Goal: Information Seeking & Learning: Learn about a topic

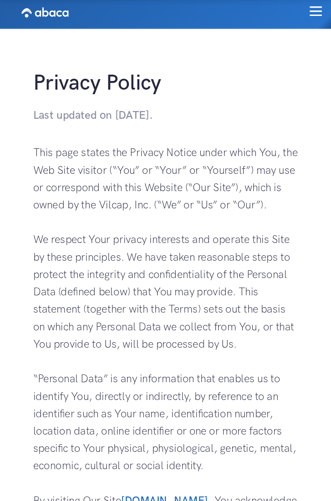
scroll to position [5, 0]
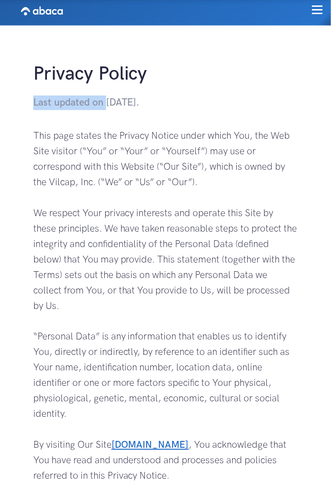
drag, startPoint x: 105, startPoint y: 101, endPoint x: 33, endPoint y: 103, distance: 72.4
click at [33, 103] on h4 "Last updated on [DATE]." at bounding box center [165, 103] width 265 height 15
copy h4 "Last updated on"
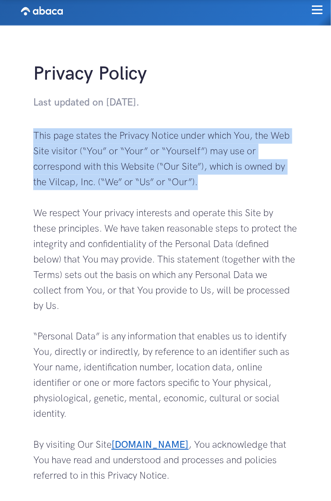
drag, startPoint x: 217, startPoint y: 184, endPoint x: 31, endPoint y: 128, distance: 194.4
copy p "This page states the Privacy Notice under which You, the Web Site visitor (“You…"
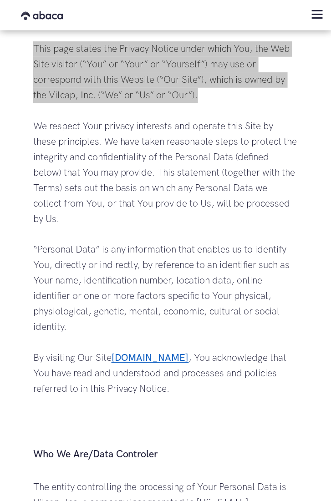
scroll to position [66, 0]
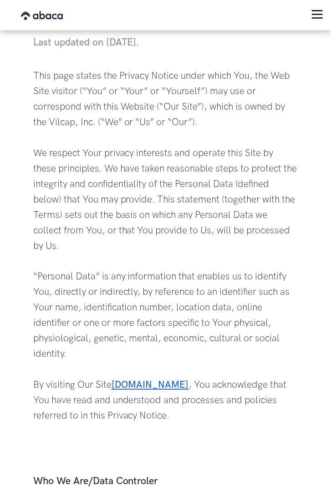
click at [121, 343] on p "This page states the Privacy Notice under which You, the Web Site visitor (“You…" at bounding box center [165, 269] width 265 height 403
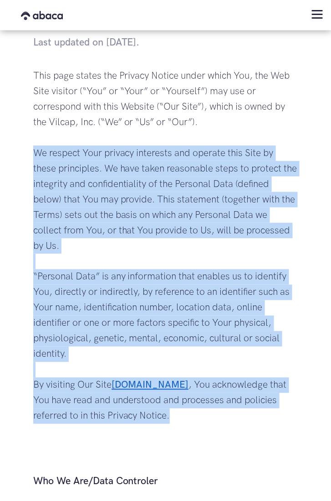
drag, startPoint x: 120, startPoint y: 413, endPoint x: 24, endPoint y: 157, distance: 272.9
copy p "We respect Your privacy interests and operate this Site by these principles. We…"
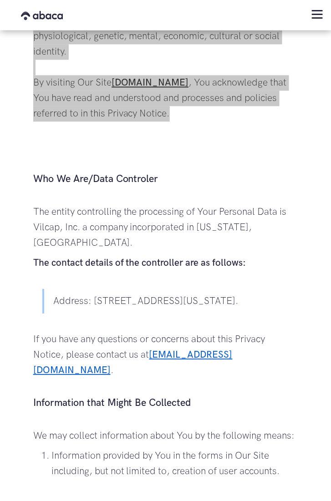
scroll to position [372, 0]
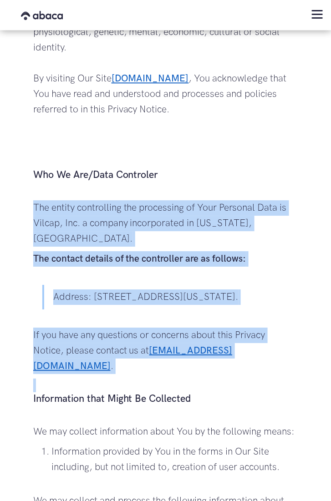
drag, startPoint x: 34, startPoint y: 202, endPoint x: 228, endPoint y: 363, distance: 251.6
copy div "The entity controlling the processing of Your Personal Data is Vilcap, Inc. a c…"
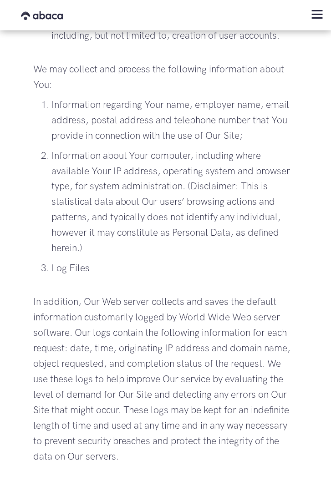
scroll to position [827, 0]
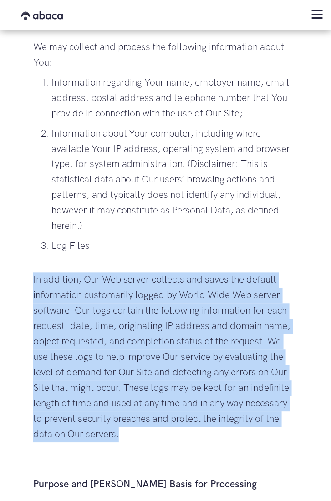
drag, startPoint x: 133, startPoint y: 419, endPoint x: 30, endPoint y: 262, distance: 187.8
copy p "In addition, Our Web server collects and saves the default information customar…"
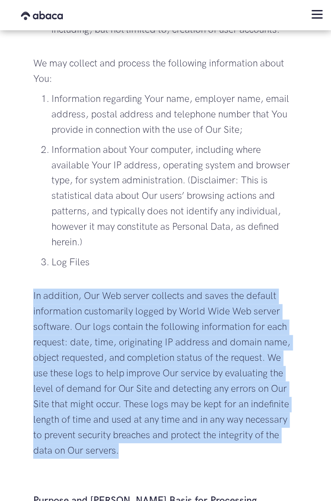
scroll to position [803, 0]
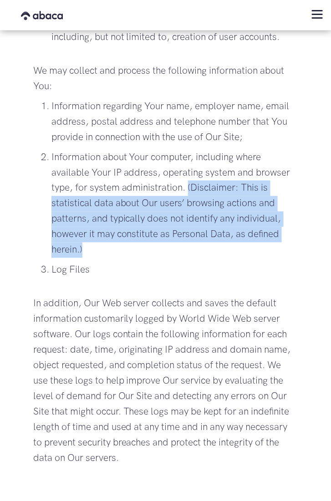
drag, startPoint x: 188, startPoint y: 171, endPoint x: 172, endPoint y: 240, distance: 70.0
click at [172, 240] on p "Information about Your computer, including where available Your IP address, ope…" at bounding box center [174, 204] width 247 height 108
copy p "(Disclaimer: This is statistical data about Our users’ browsing actions and pat…"
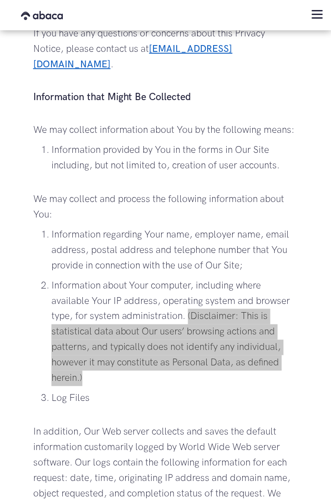
scroll to position [675, 0]
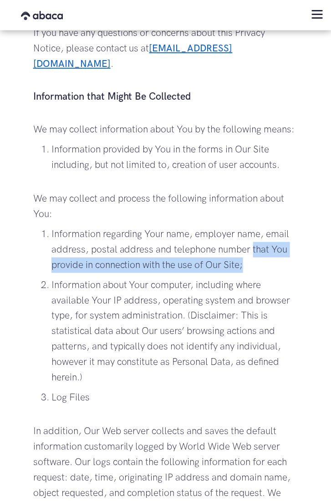
drag, startPoint x: 260, startPoint y: 246, endPoint x: 252, endPoint y: 239, distance: 10.3
click at [252, 239] on p "Information regarding Your name, employer name, email address, postal address a…" at bounding box center [174, 250] width 247 height 46
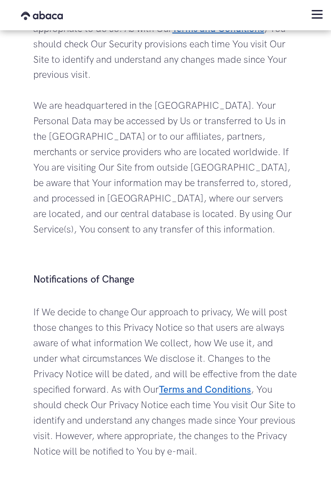
scroll to position [3576, 0]
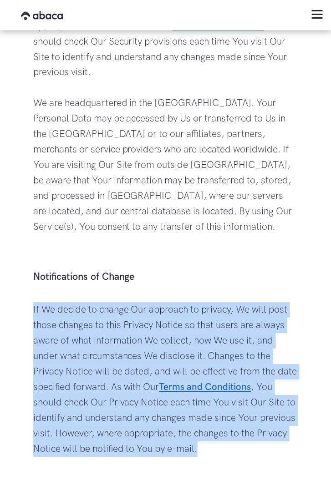
drag, startPoint x: 258, startPoint y: 433, endPoint x: 17, endPoint y: 289, distance: 280.4
copy p "If We decide to change Our approach to privacy, We will post those changes to t…"
click at [227, 331] on p "If We decide to change Our approach to privacy, We will post those changes to t…" at bounding box center [165, 388] width 265 height 170
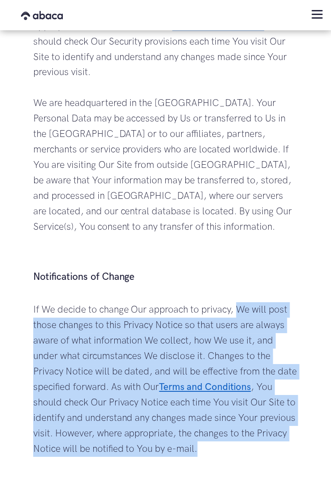
drag, startPoint x: 242, startPoint y: 429, endPoint x: 241, endPoint y: 290, distance: 139.3
click at [241, 303] on p "If We decide to change Our approach to privacy, We will post those changes to t…" at bounding box center [165, 388] width 265 height 170
copy p "We will post those changes to this Privacy Notice so that users are always awar…"
click at [181, 343] on p "If We decide to change Our approach to privacy, We will post those changes to t…" at bounding box center [165, 388] width 265 height 170
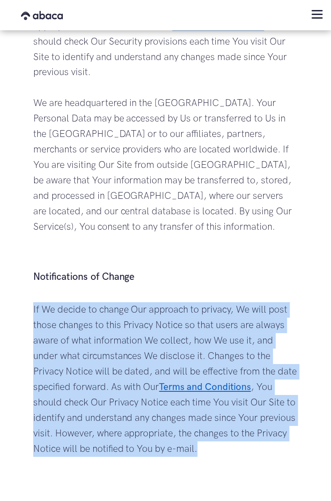
drag, startPoint x: 243, startPoint y: 432, endPoint x: 17, endPoint y: 281, distance: 271.5
copy p "If We decide to change Our approach to privacy, We will post those changes to t…"
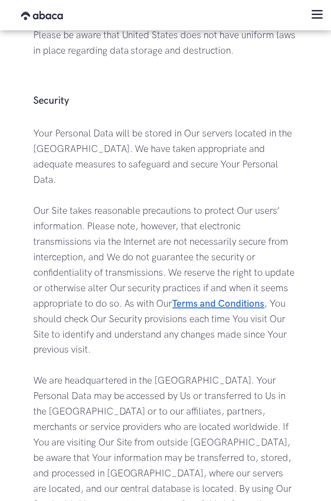
scroll to position [3291, 0]
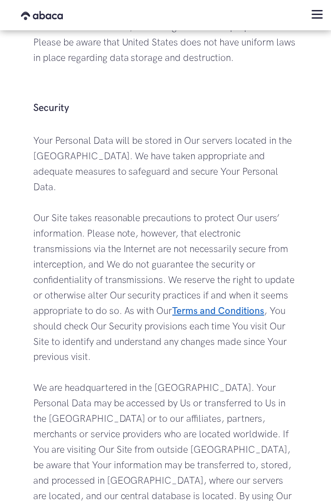
click at [61, 148] on p "Your Personal Data will be stored in Our servers located in the [GEOGRAPHIC_DAT…" at bounding box center [165, 342] width 265 height 418
drag, startPoint x: 29, startPoint y: 125, endPoint x: 91, endPoint y: 175, distance: 79.9
copy p "Your Personal Data will be stored in Our servers located in the [GEOGRAPHIC_DAT…"
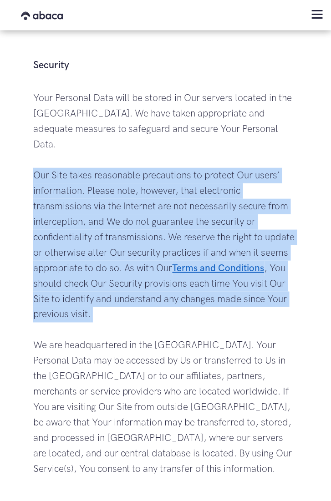
scroll to position [3336, 0]
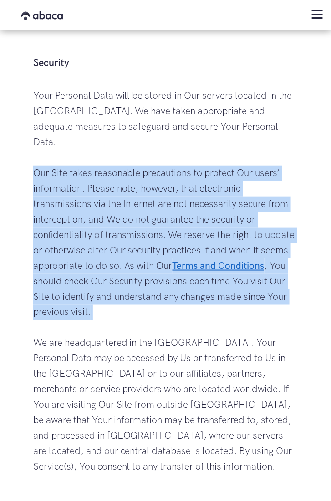
drag, startPoint x: 28, startPoint y: 201, endPoint x: 108, endPoint y: 320, distance: 143.7
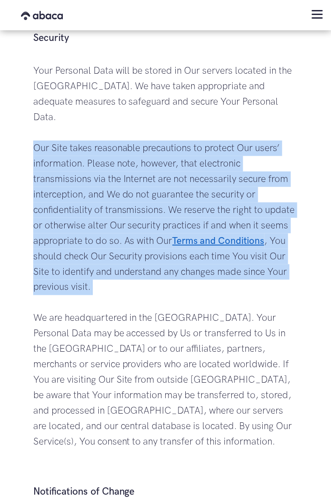
scroll to position [3363, 0]
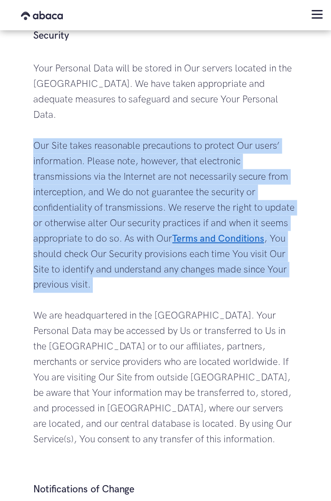
click at [93, 313] on p "Your Personal Data will be stored in Our servers located in the [GEOGRAPHIC_DAT…" at bounding box center [165, 270] width 265 height 418
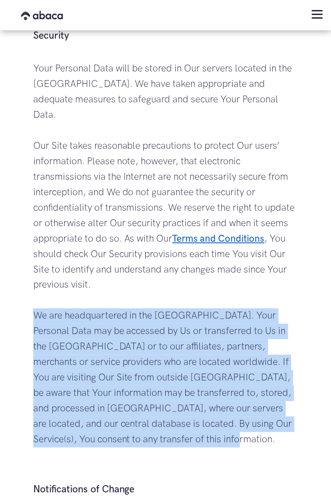
drag, startPoint x: 35, startPoint y: 301, endPoint x: 219, endPoint y: 427, distance: 223.1
click at [219, 343] on p "Your Personal Data will be stored in Our servers located in the [GEOGRAPHIC_DAT…" at bounding box center [165, 270] width 265 height 418
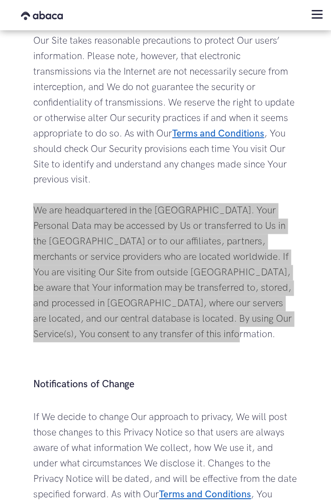
scroll to position [3475, 0]
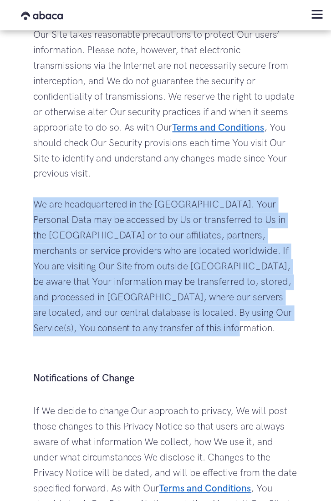
click at [122, 212] on p "Your Personal Data will be stored in Our servers located in the [GEOGRAPHIC_DAT…" at bounding box center [165, 159] width 265 height 418
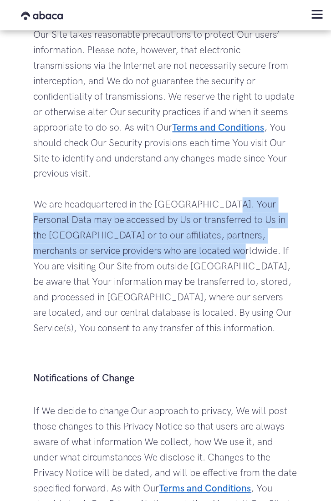
drag, startPoint x: 220, startPoint y: 191, endPoint x: 193, endPoint y: 231, distance: 48.1
click at [193, 231] on p "Your Personal Data will be stored in Our servers located in the [GEOGRAPHIC_DAT…" at bounding box center [165, 159] width 265 height 418
click at [198, 275] on p "Your Personal Data will be stored in Our servers located in the [GEOGRAPHIC_DAT…" at bounding box center [165, 159] width 265 height 418
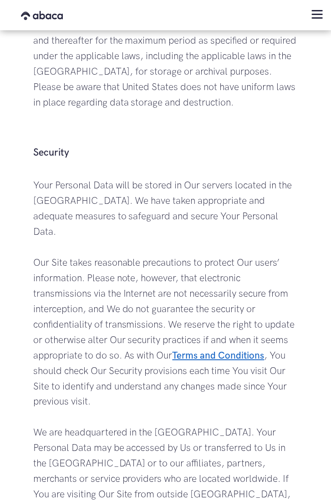
scroll to position [3249, 0]
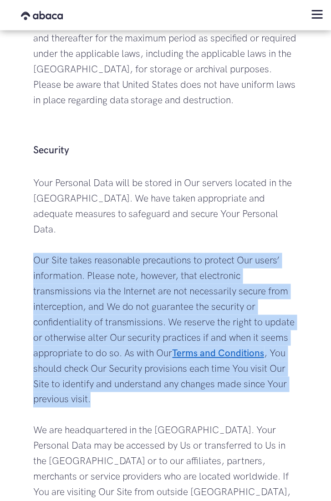
drag, startPoint x: 104, startPoint y: 380, endPoint x: 18, endPoint y: 242, distance: 162.4
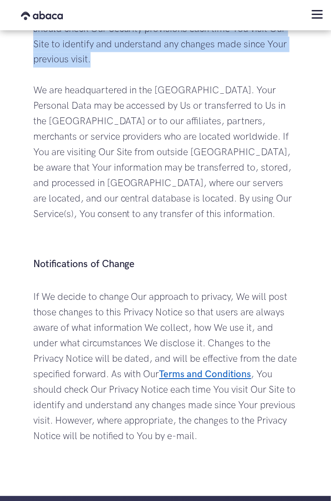
scroll to position [3590, 0]
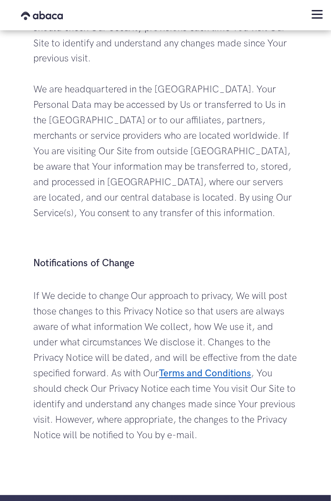
click at [92, 257] on h3 "Notifications of Change" at bounding box center [165, 264] width 265 height 14
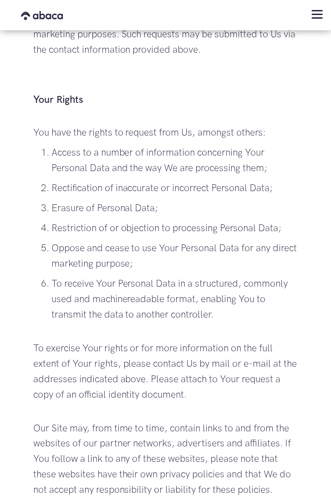
scroll to position [2541, 0]
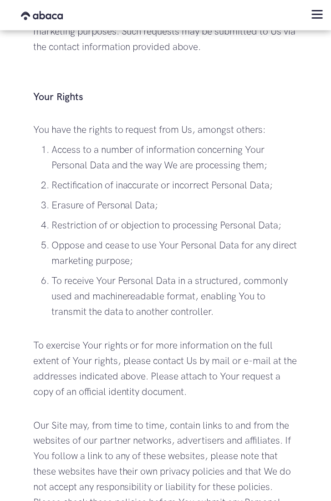
click at [90, 198] on p "Erasure of Personal Data;" at bounding box center [174, 205] width 247 height 15
click at [111, 178] on p "Rectification of inaccurate or incorrect Personal Data;" at bounding box center [174, 185] width 247 height 15
click at [71, 218] on p "Restriction of or objection to processing Personal Data;" at bounding box center [174, 225] width 247 height 15
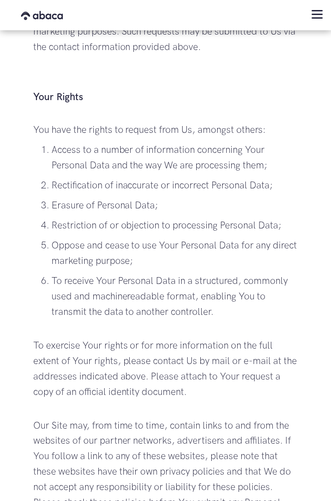
click at [168, 246] on p "Oppose and cease to use Your Personal Data for any direct marketing purpose;" at bounding box center [174, 253] width 247 height 31
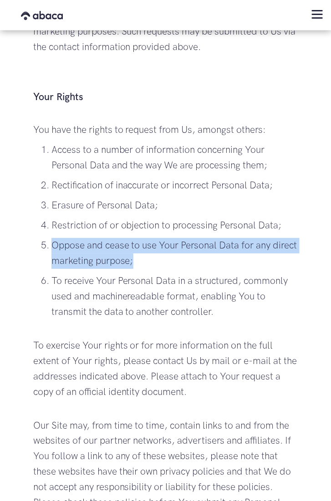
drag, startPoint x: 175, startPoint y: 246, endPoint x: 55, endPoint y: 230, distance: 121.3
click at [55, 238] on p "Oppose and cease to use Your Personal Data for any direct marketing purpose;" at bounding box center [174, 253] width 247 height 31
click at [96, 218] on p "Restriction of or objection to processing Personal Data;" at bounding box center [174, 225] width 247 height 15
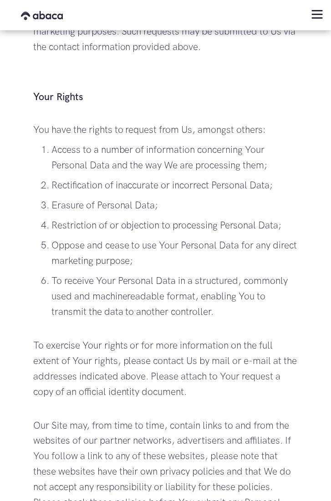
click at [223, 301] on p "To receive Your Personal Data in a structured, commonly used and machinereadabl…" at bounding box center [174, 297] width 247 height 46
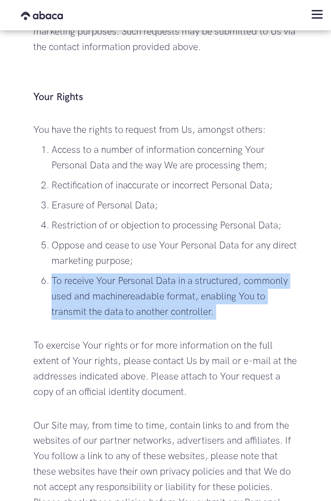
click at [223, 301] on p "To receive Your Personal Data in a structured, commonly used and machinereadabl…" at bounding box center [174, 297] width 247 height 46
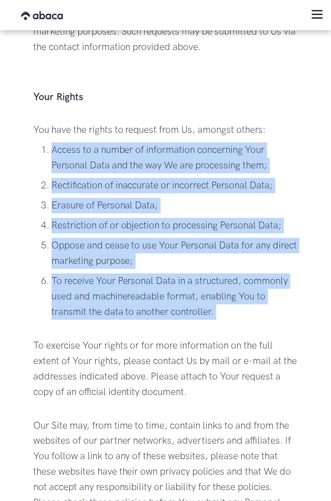
drag, startPoint x: 234, startPoint y: 300, endPoint x: 60, endPoint y: 138, distance: 238.1
click at [60, 143] on ul "Access to a number of information concerning Your Personal Data and the way We …" at bounding box center [165, 232] width 265 height 178
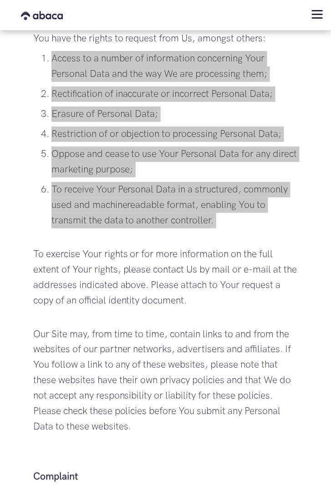
scroll to position [2634, 0]
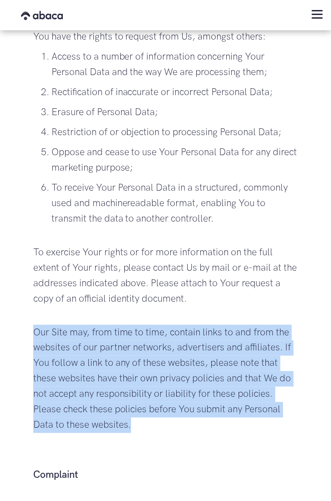
drag, startPoint x: 156, startPoint y: 408, endPoint x: 35, endPoint y: 318, distance: 150.7
click at [35, 325] on p "Our Site may, from time to time, contain links to and from the websites of our …" at bounding box center [165, 394] width 265 height 139
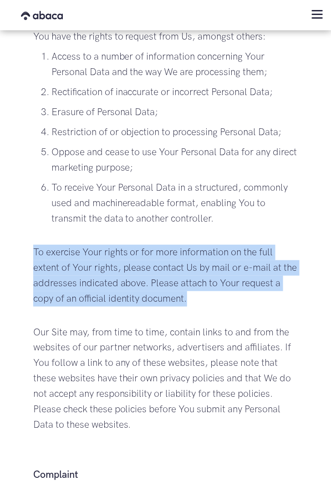
drag, startPoint x: 199, startPoint y: 281, endPoint x: 26, endPoint y: 233, distance: 179.1
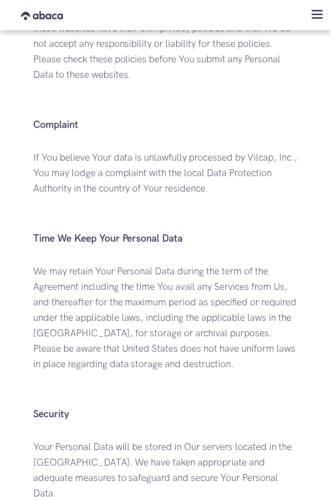
scroll to position [2983, 0]
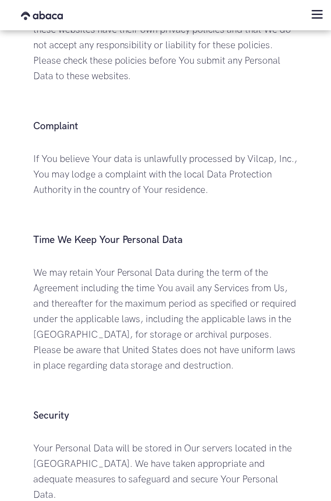
drag, startPoint x: 292, startPoint y: 351, endPoint x: 26, endPoint y: 239, distance: 288.4
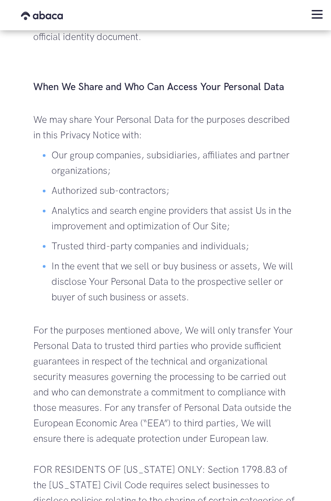
scroll to position [1933, 0]
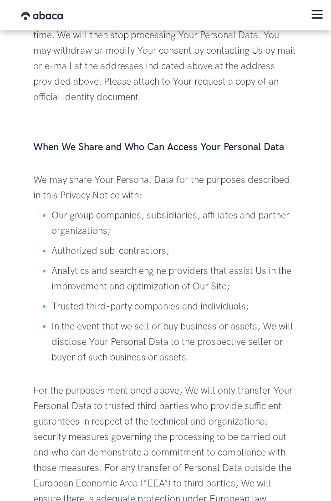
click at [96, 209] on p "Our group companies, subsidiaries, affiliates and partner organizations;" at bounding box center [174, 223] width 247 height 31
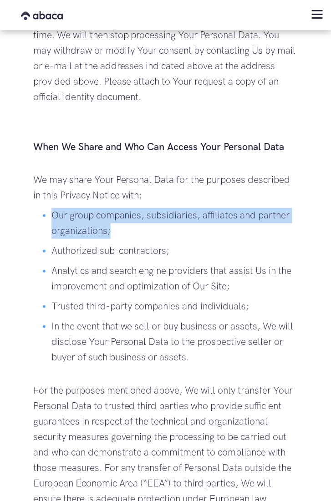
drag, startPoint x: 112, startPoint y: 214, endPoint x: 53, endPoint y: 198, distance: 61.0
click at [53, 208] on p "Our group companies, subsidiaries, affiliates and partner organizations;" at bounding box center [174, 223] width 247 height 31
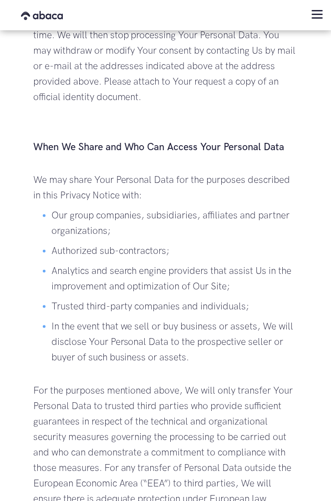
click at [204, 343] on p "In the event that we sell or buy business or assets, We will disclose Your Pers…" at bounding box center [174, 342] width 247 height 46
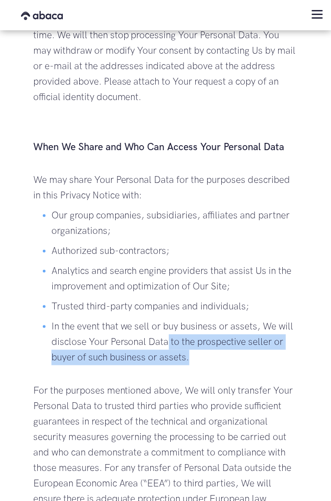
drag, startPoint x: 215, startPoint y: 339, endPoint x: 167, endPoint y: 321, distance: 51.3
click at [167, 321] on p "In the event that we sell or buy business or assets, We will disclose Your Pers…" at bounding box center [174, 342] width 247 height 46
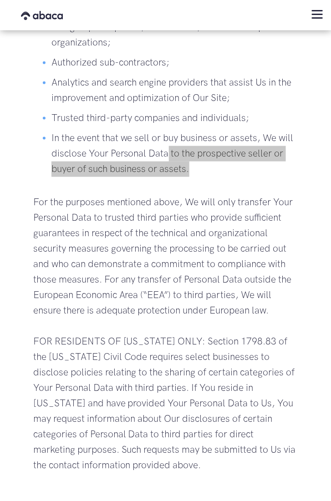
scroll to position [2124, 0]
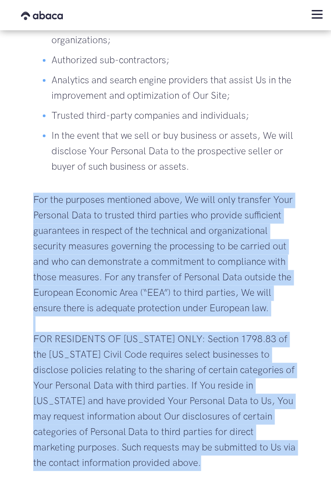
drag, startPoint x: 157, startPoint y: 451, endPoint x: 12, endPoint y: 184, distance: 304.6
click at [12, 184] on body "Cookie Notice By clicking “Accept All Cookies”, you agree to the storing of fir…" at bounding box center [165, 129] width 331 height 4506
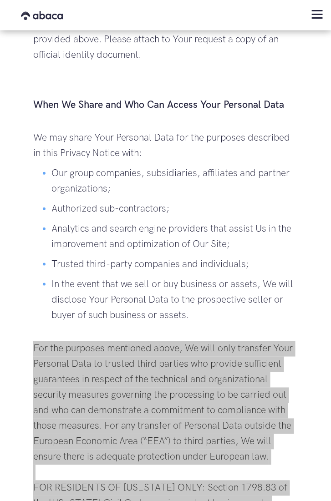
scroll to position [1974, 0]
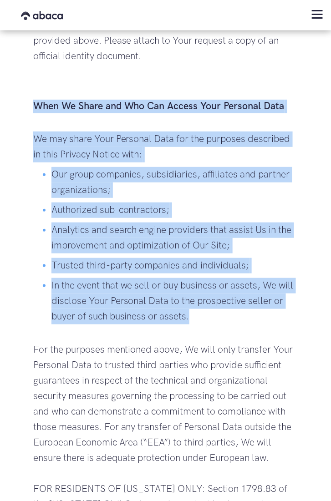
drag, startPoint x: 196, startPoint y: 306, endPoint x: 17, endPoint y: 91, distance: 279.7
click at [17, 91] on body "Cookie Notice By clicking “Accept All Cookies”, you agree to the storing of fir…" at bounding box center [165, 279] width 331 height 4506
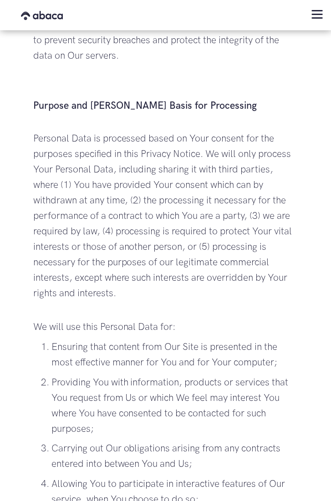
scroll to position [1209, 0]
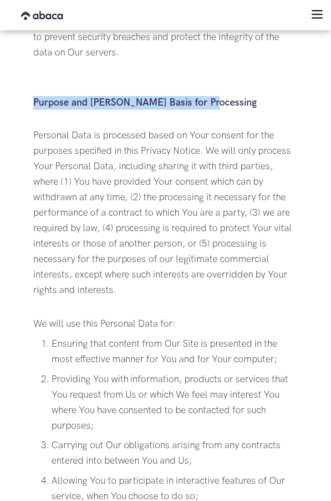
drag, startPoint x: 213, startPoint y: 86, endPoint x: 33, endPoint y: 86, distance: 179.4
click at [33, 96] on h3 "Purpose and [PERSON_NAME] Basis for Processing" at bounding box center [165, 103] width 265 height 14
click at [120, 96] on h3 "Purpose and [PERSON_NAME] Basis for Processing" at bounding box center [165, 103] width 265 height 14
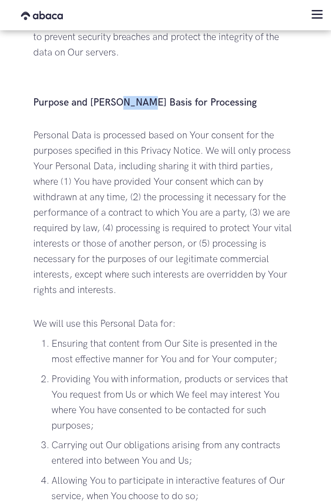
click at [120, 96] on h3 "Purpose and [PERSON_NAME] Basis for Processing" at bounding box center [165, 103] width 265 height 14
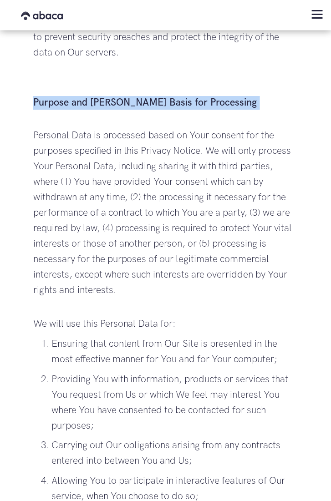
click at [120, 96] on h3 "Purpose and [PERSON_NAME] Basis for Processing" at bounding box center [165, 103] width 265 height 14
click at [147, 96] on h3 "Purpose and [PERSON_NAME] Basis for Processing" at bounding box center [165, 103] width 265 height 14
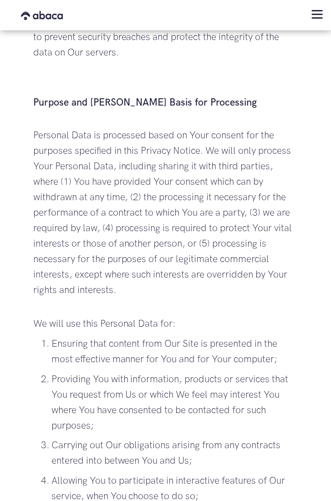
click at [151, 96] on h3 "Purpose and [PERSON_NAME] Basis for Processing" at bounding box center [165, 103] width 265 height 14
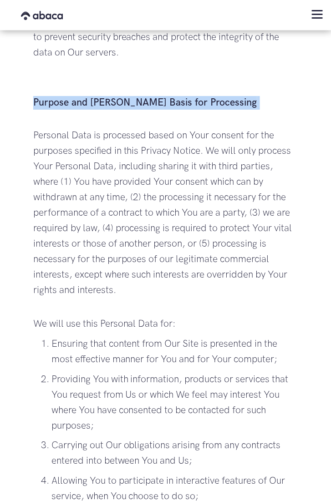
click at [151, 96] on h3 "Purpose and [PERSON_NAME] Basis for Processing" at bounding box center [165, 103] width 265 height 14
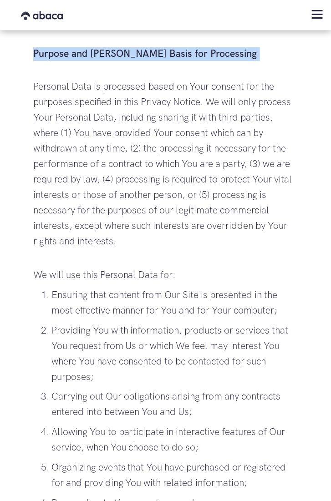
scroll to position [1259, 0]
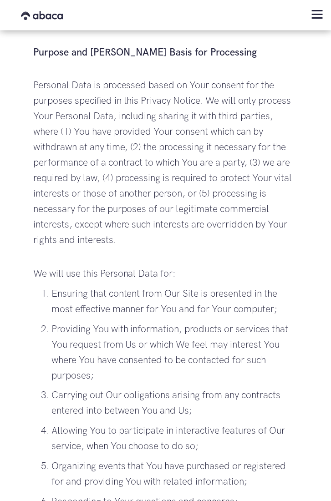
click at [115, 224] on p "Personal Data is processed based on Your consent for the purposes specified in …" at bounding box center [165, 163] width 265 height 170
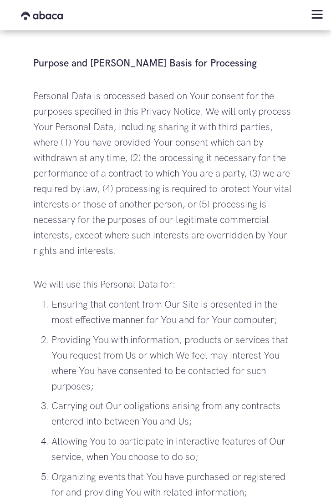
scroll to position [1246, 0]
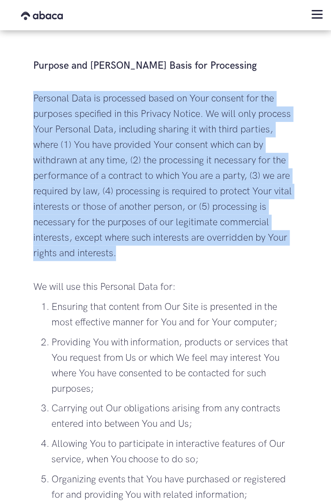
drag, startPoint x: 34, startPoint y: 84, endPoint x: 146, endPoint y: 236, distance: 188.8
click at [146, 236] on p "Personal Data is processed based on Your consent for the purposes specified in …" at bounding box center [165, 176] width 265 height 170
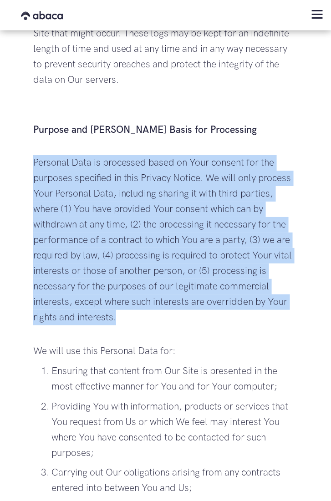
scroll to position [1101, 0]
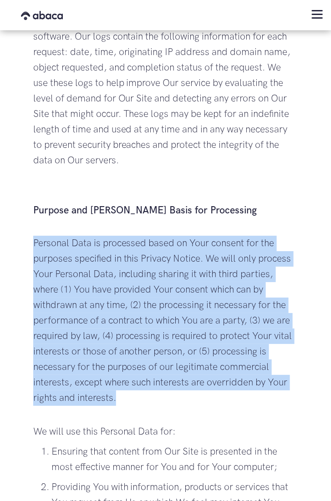
drag, startPoint x: 160, startPoint y: 463, endPoint x: 25, endPoint y: 190, distance: 304.7
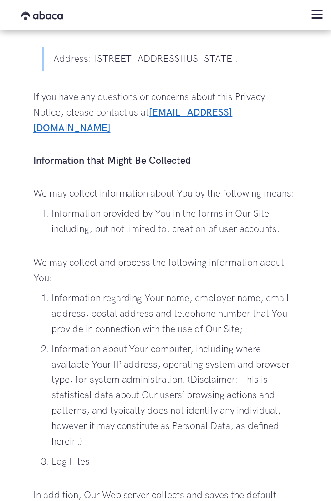
scroll to position [607, 0]
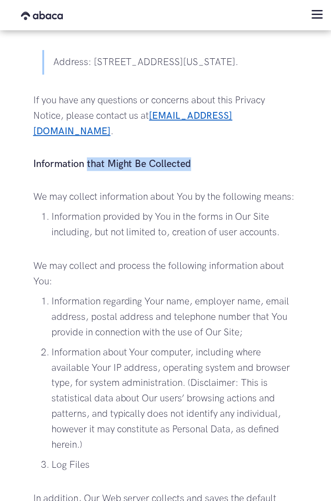
drag, startPoint x: 199, startPoint y: 143, endPoint x: 87, endPoint y: 144, distance: 112.0
click at [87, 144] on h3 "Information that Might Be Collected" at bounding box center [165, 157] width 265 height 27
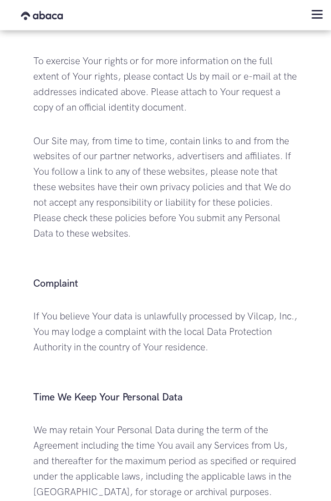
scroll to position [2802, 0]
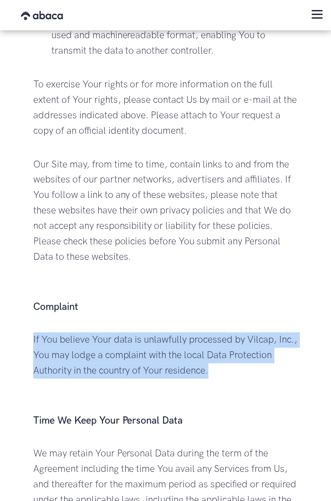
drag, startPoint x: 229, startPoint y: 358, endPoint x: 31, endPoint y: 323, distance: 200.6
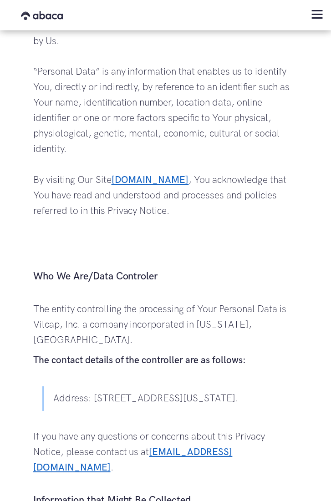
scroll to position [0, 0]
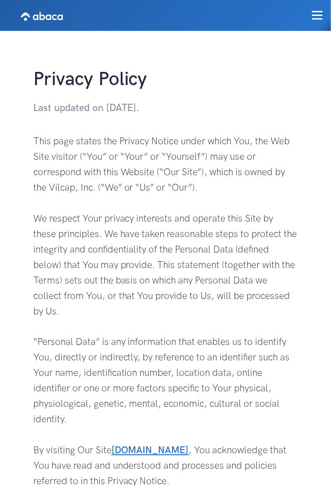
click at [159, 235] on p "This page states the Privacy Notice under which You, the Web Site visitor (“You…" at bounding box center [165, 335] width 265 height 403
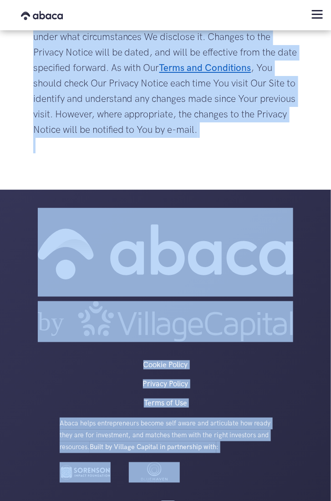
scroll to position [3988, 0]
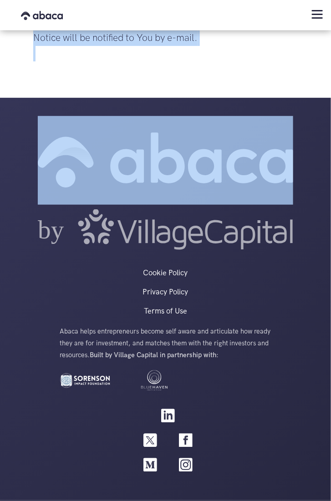
drag, startPoint x: 36, startPoint y: 80, endPoint x: 176, endPoint y: 46, distance: 144.9
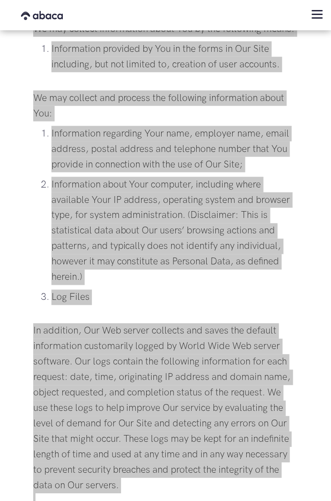
scroll to position [0, 0]
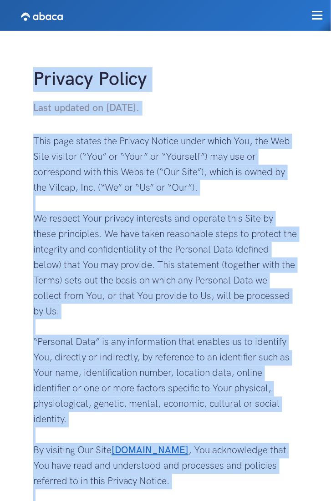
click at [212, 325] on p "This page states the Privacy Notice under which You, the Web Site visitor (“You…" at bounding box center [165, 335] width 265 height 403
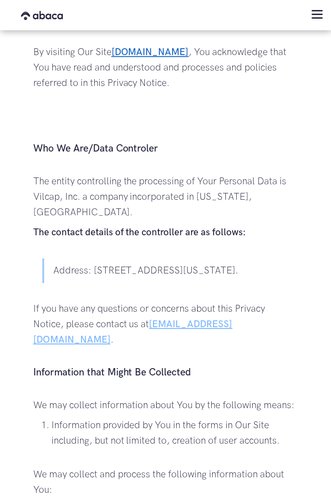
scroll to position [398, 0]
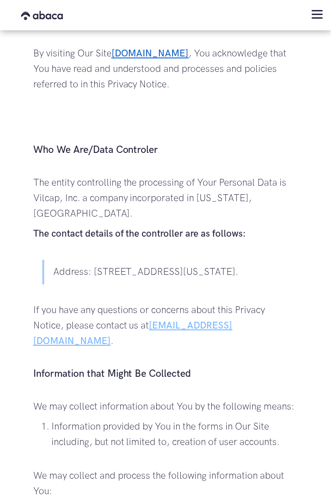
click at [209, 343] on p "We may collect information about You by the following means:" at bounding box center [165, 406] width 265 height 15
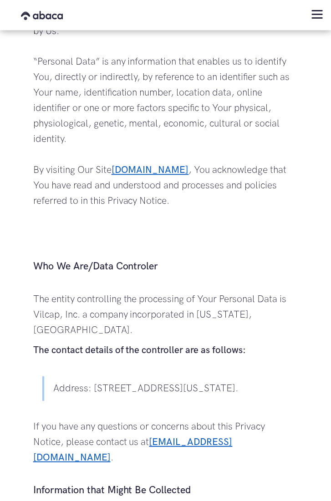
scroll to position [296, 0]
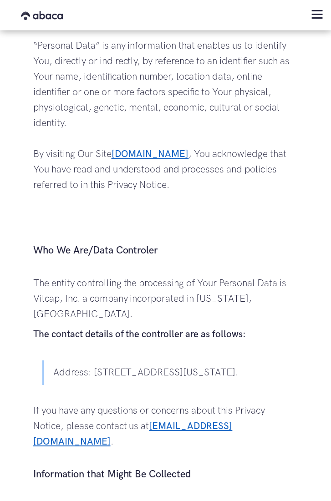
click at [237, 343] on p "If you have any questions or concerns about this Privacy Notice, please contact…" at bounding box center [165, 427] width 265 height 46
click at [224, 343] on p "If you have any questions or concerns about this Privacy Notice, please contact…" at bounding box center [165, 427] width 265 height 46
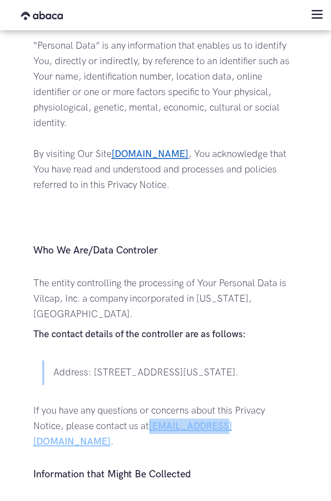
drag, startPoint x: 221, startPoint y: 428, endPoint x: 153, endPoint y: 426, distance: 67.9
click at [153, 343] on p "If you have any questions or concerns about this Privacy Notice, please contact…" at bounding box center [165, 427] width 265 height 46
